Goal: Information Seeking & Learning: Learn about a topic

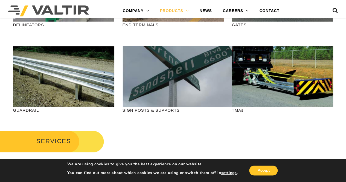
scroll to position [192, 0]
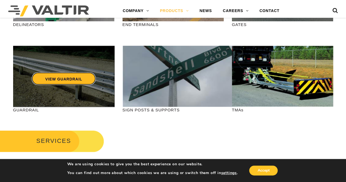
click at [50, 84] on link "VIEW GUARDRAIL" at bounding box center [63, 78] width 64 height 13
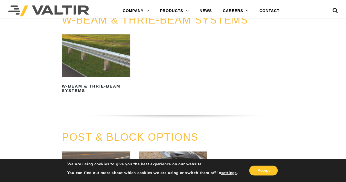
scroll to position [356, 0]
click at [112, 63] on img at bounding box center [96, 55] width 68 height 43
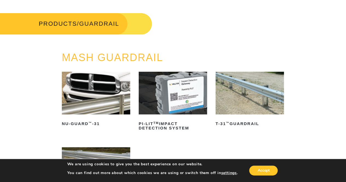
scroll to position [0, 0]
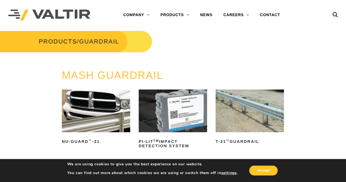
click at [253, 44] on div "PRODUCTS / GUARDRAIL" at bounding box center [173, 49] width 355 height 39
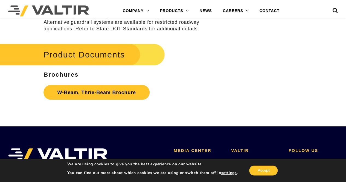
scroll to position [1533, 0]
